Goal: Information Seeking & Learning: Find specific fact

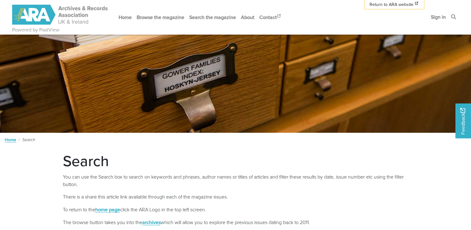
scroll to position [141, 0]
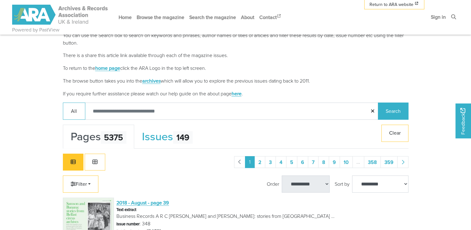
drag, startPoint x: 315, startPoint y: 120, endPoint x: 315, endPoint y: 112, distance: 7.5
click at [315, 112] on div "Search: All Search" at bounding box center [235, 113] width 355 height 22
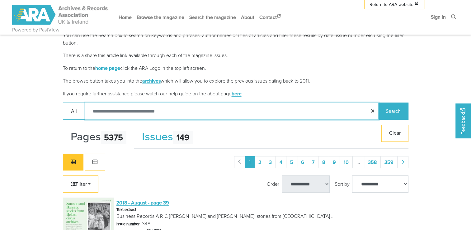
click at [315, 112] on input "Search:" at bounding box center [232, 110] width 294 height 17
type input "**********"
click at [378, 102] on button "Search" at bounding box center [393, 110] width 31 height 17
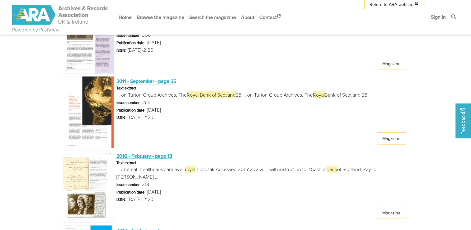
scroll to position [1284, 0]
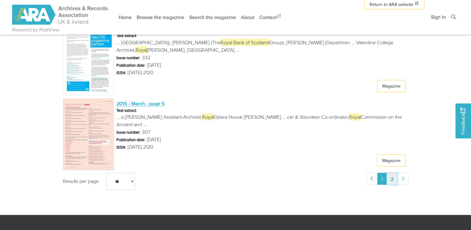
click at [391, 178] on link "2" at bounding box center [392, 179] width 11 height 12
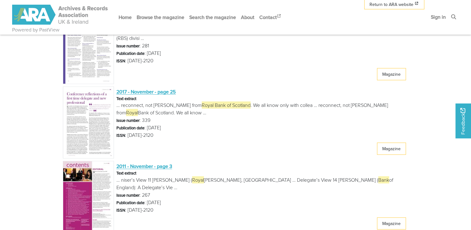
scroll to position [1348, 0]
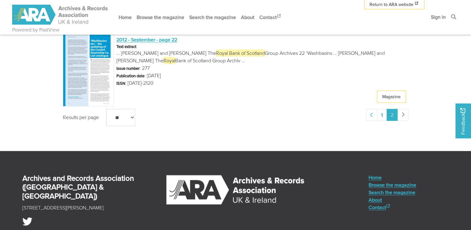
click at [405, 111] on li "pagination" at bounding box center [403, 115] width 11 height 12
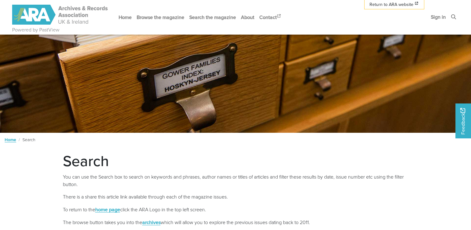
scroll to position [142, 0]
